Goal: Task Accomplishment & Management: Manage account settings

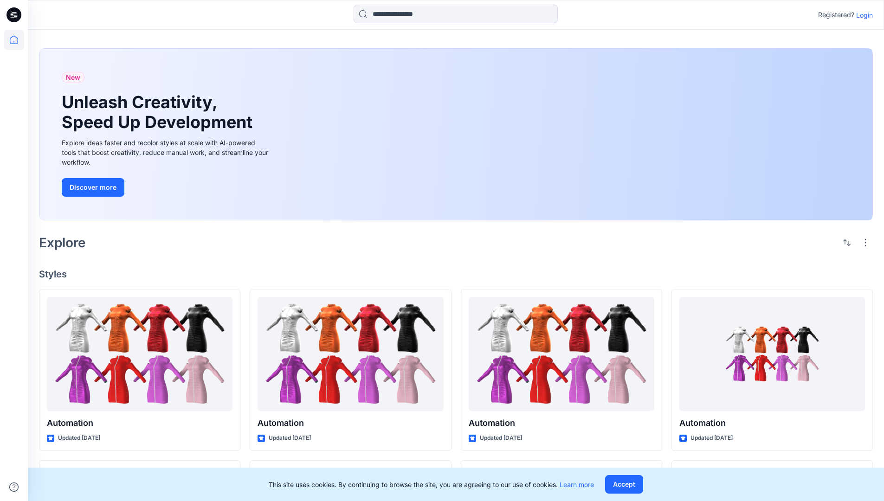
click at [862, 15] on p "Login" at bounding box center [864, 15] width 17 height 10
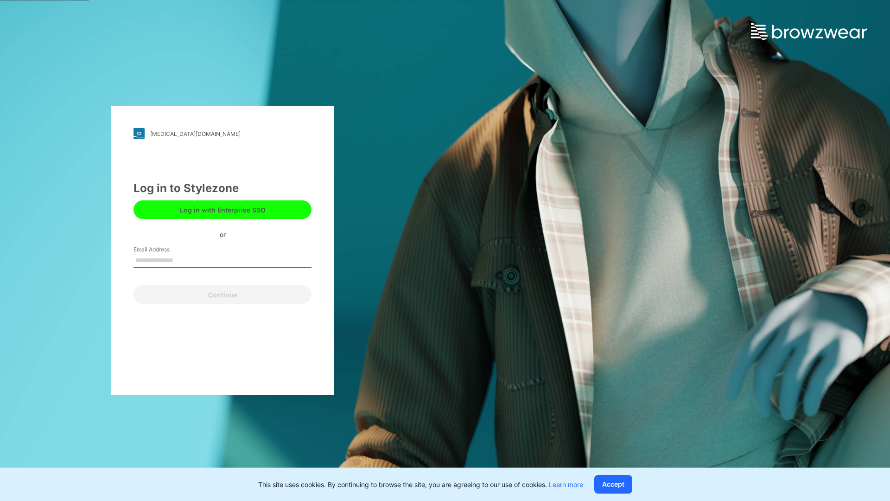
click at [183, 260] on input "Email Address" at bounding box center [223, 261] width 178 height 14
type input "**********"
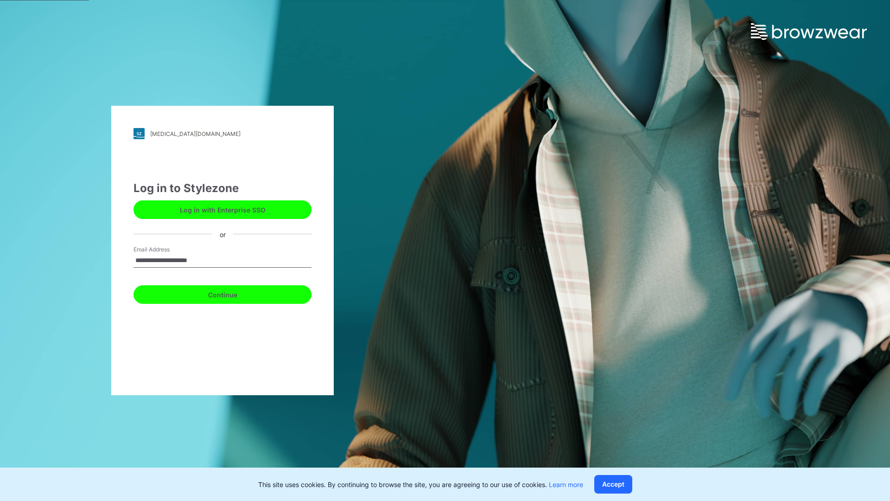
click at [233, 293] on button "Continue" at bounding box center [223, 294] width 178 height 19
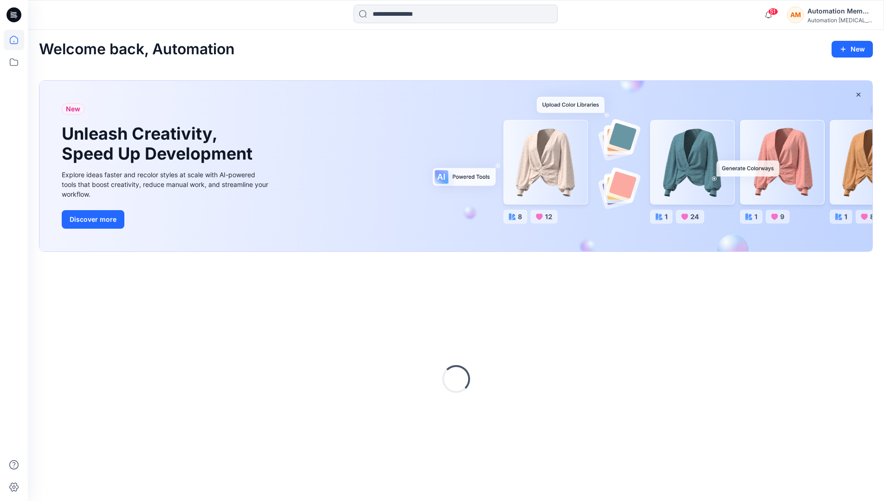
click at [16, 40] on icon at bounding box center [14, 40] width 20 height 20
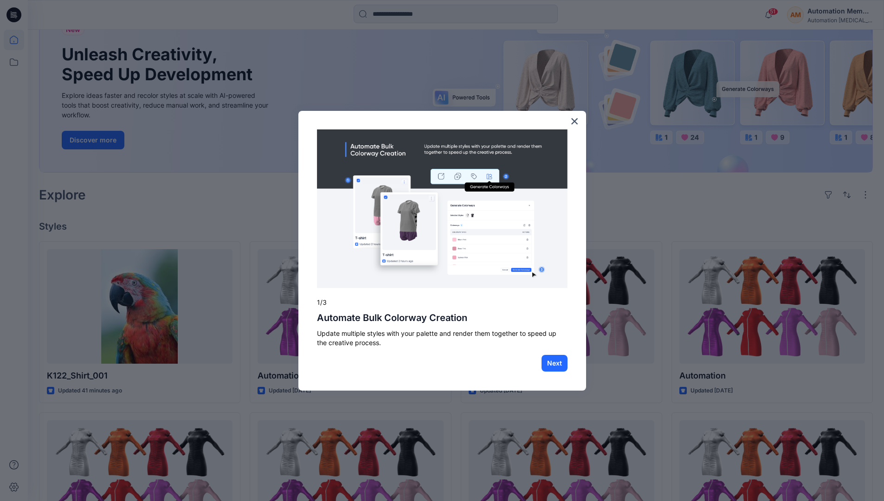
scroll to position [24, 0]
